Goal: Task Accomplishment & Management: Manage account settings

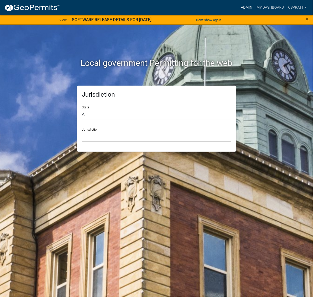
click at [239, 10] on link "Admin" at bounding box center [247, 8] width 16 height 10
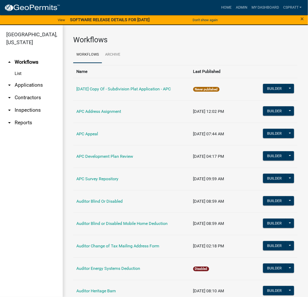
click at [44, 92] on link "arrow_drop_down Applications" at bounding box center [31, 85] width 63 height 13
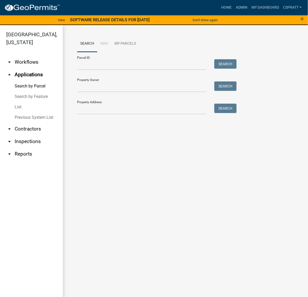
click at [23, 112] on link "List" at bounding box center [31, 107] width 63 height 10
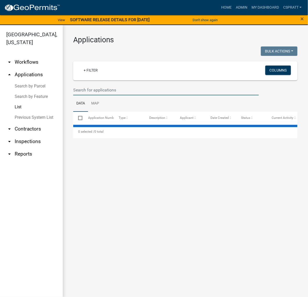
click at [95, 95] on input "text" at bounding box center [166, 90] width 186 height 11
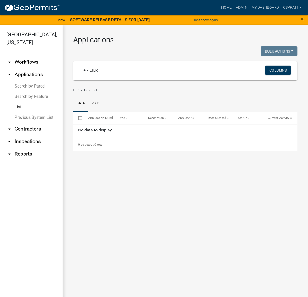
click at [84, 95] on input "ILP 2025-1211" at bounding box center [166, 90] width 186 height 11
click at [81, 95] on input "ILP 2025-1211" at bounding box center [166, 90] width 186 height 11
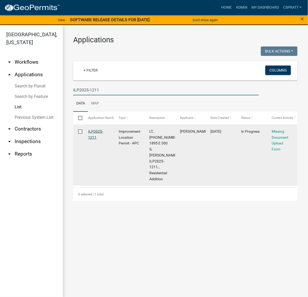
type input "ILP2025-1211"
click at [103, 140] on link "ILP2025-1211" at bounding box center [95, 134] width 15 height 10
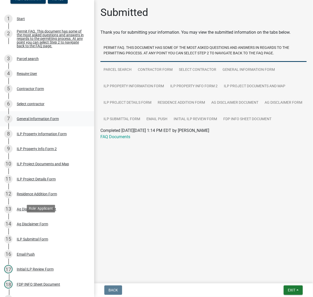
scroll to position [65, 0]
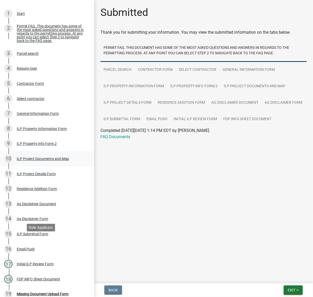
click at [30, 161] on div "ILP Project Documents and Map" at bounding box center [43, 159] width 52 height 4
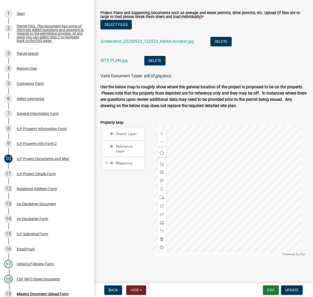
scroll to position [654, 0]
click at [166, 44] on link "Screenshot_20250923_132553_Adobe Acrobat.jpg" at bounding box center [147, 41] width 93 height 5
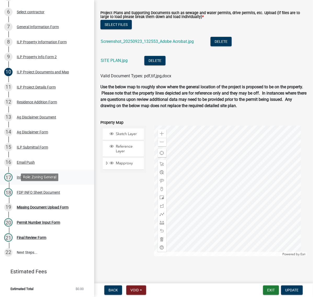
scroll to position [261, 0]
click at [37, 209] on div "Missing Document Upload Form" at bounding box center [43, 208] width 52 height 4
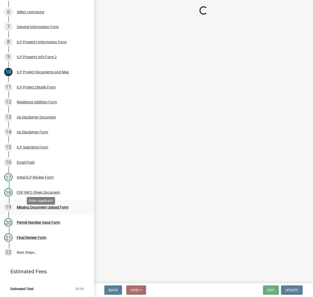
scroll to position [0, 0]
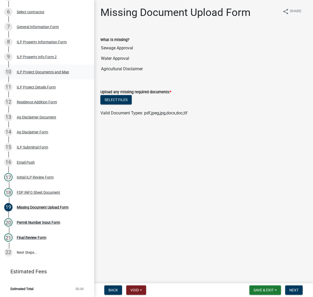
click at [25, 70] on div "ILP Project Documents and Map" at bounding box center [43, 72] width 52 height 4
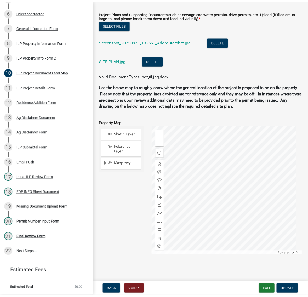
scroll to position [686, 0]
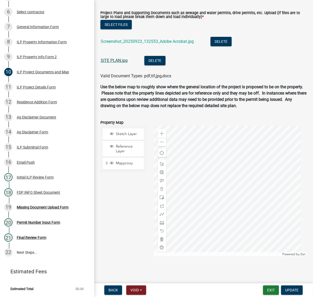
click at [128, 63] on link "SITE PLAN.jpg" at bounding box center [114, 60] width 27 height 5
click at [263, 288] on button "Exit" at bounding box center [271, 290] width 16 height 9
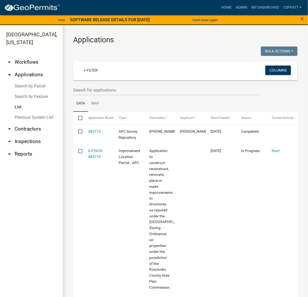
drag, startPoint x: 37, startPoint y: 99, endPoint x: 47, endPoint y: 99, distance: 9.9
click at [37, 92] on link "Search by Parcel" at bounding box center [31, 86] width 63 height 10
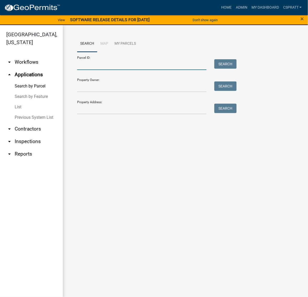
click at [94, 70] on input "Parcel ID:" at bounding box center [141, 64] width 129 height 11
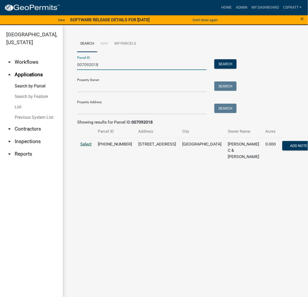
type input "007092018"
click at [88, 147] on span "Select" at bounding box center [85, 144] width 11 height 5
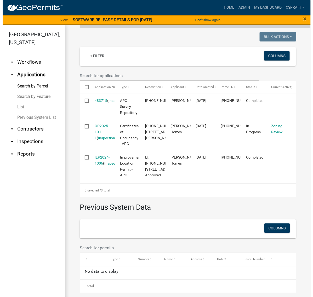
scroll to position [163, 0]
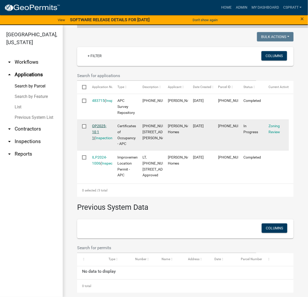
click at [103, 140] on link "OP2025-10 1 1" at bounding box center [99, 132] width 14 height 16
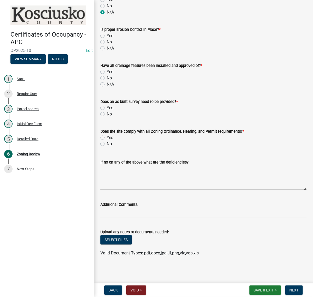
scroll to position [588, 0]
click at [107, 111] on label "Yes" at bounding box center [110, 108] width 7 height 6
click at [107, 108] on input "Yes" at bounding box center [108, 106] width 3 height 3
radio input "true"
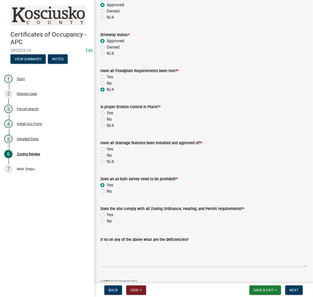
scroll to position [425, 0]
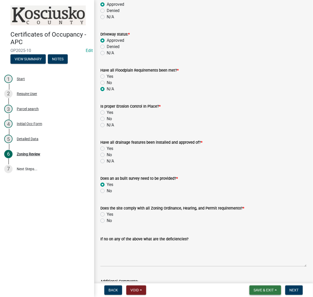
click at [254, 288] on span "Save & Exit" at bounding box center [264, 290] width 20 height 4
click at [239, 258] on button "Save" at bounding box center [260, 262] width 42 height 13
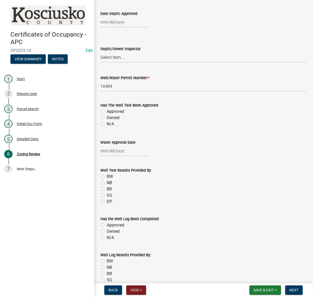
scroll to position [131, 0]
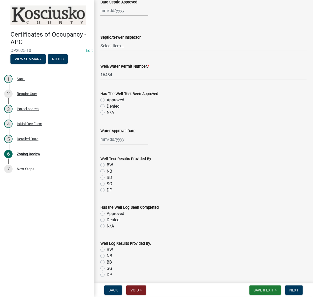
click at [107, 103] on label "Approved" at bounding box center [116, 100] width 18 height 6
click at [107, 100] on input "Approved" at bounding box center [108, 98] width 3 height 3
radio input "true"
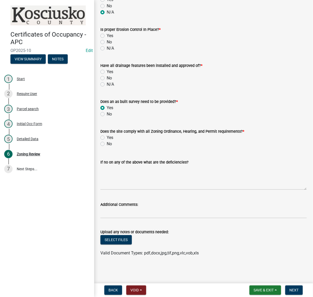
scroll to position [654, 0]
